Goal: Transaction & Acquisition: Purchase product/service

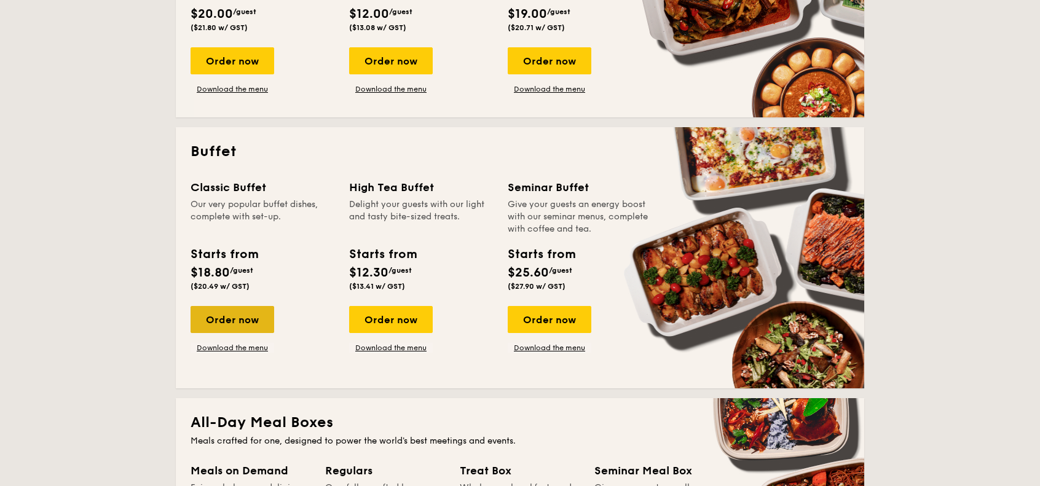
scroll to position [492, 0]
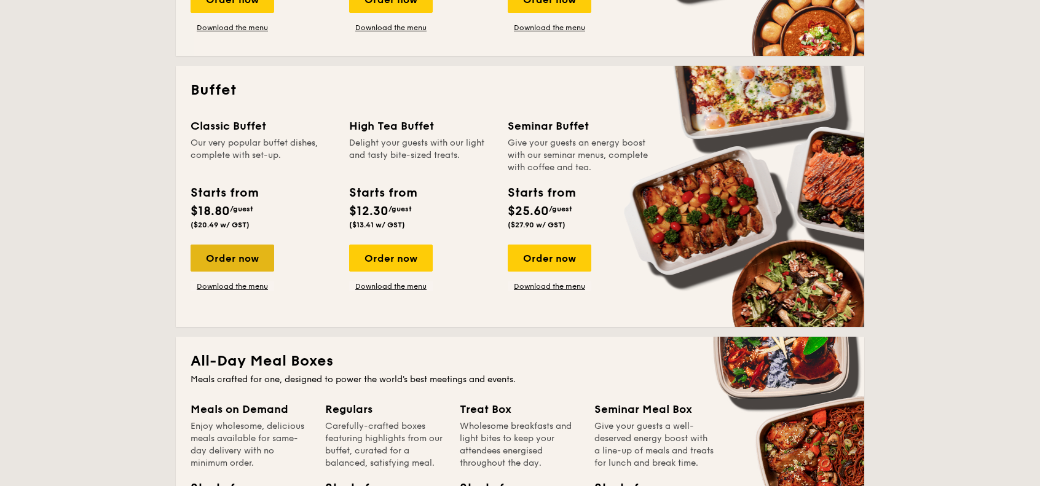
click at [252, 258] on div "Order now" at bounding box center [233, 258] width 84 height 27
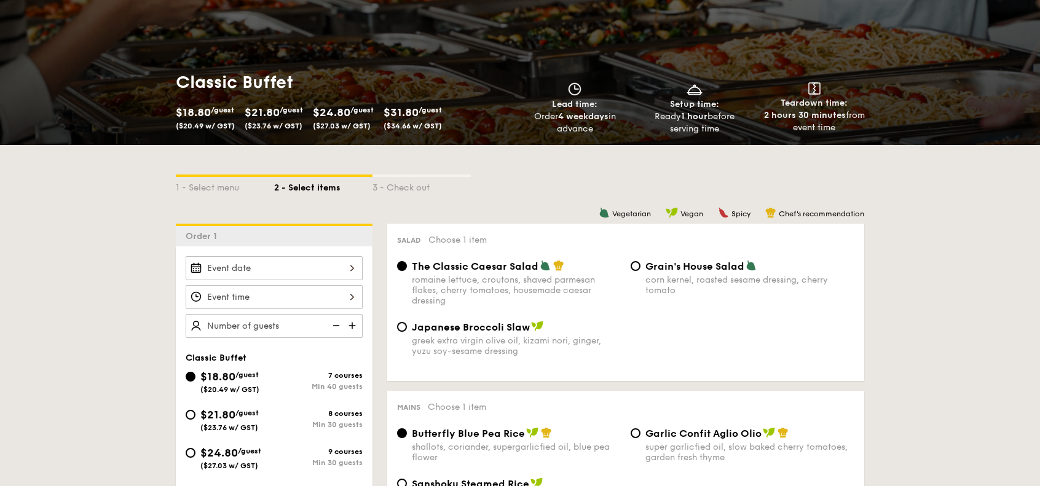
scroll to position [184, 0]
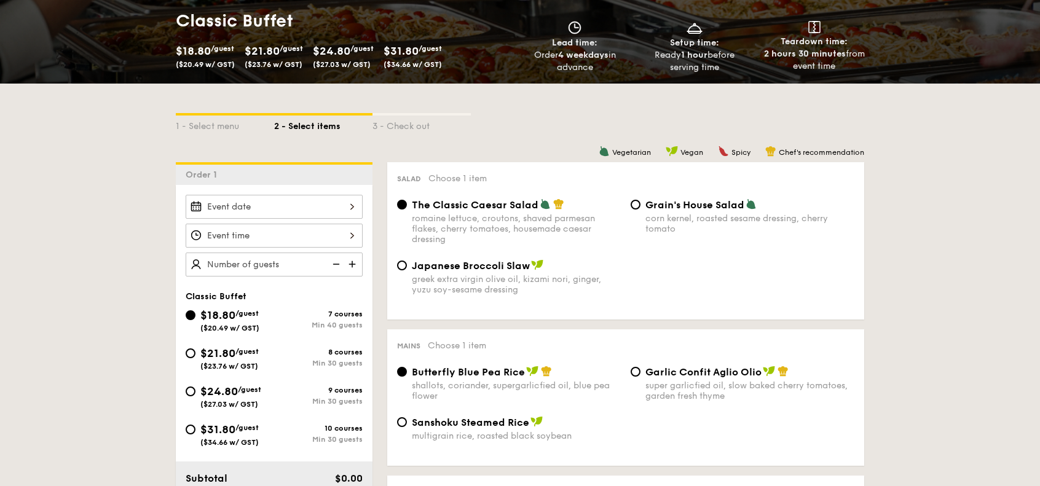
click at [244, 355] on div "$21.80 /guest ($23.76 w/ GST)" at bounding box center [229, 358] width 58 height 26
click at [196, 355] on input "$21.80 /guest ($23.76 w/ GST) 8 courses Min 30 guests" at bounding box center [191, 354] width 10 height 10
radio input "true"
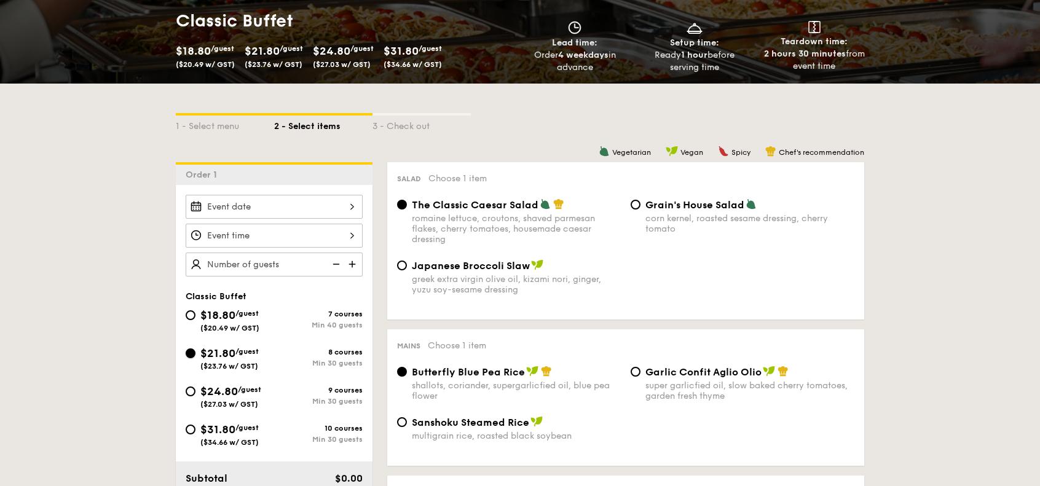
radio input "true"
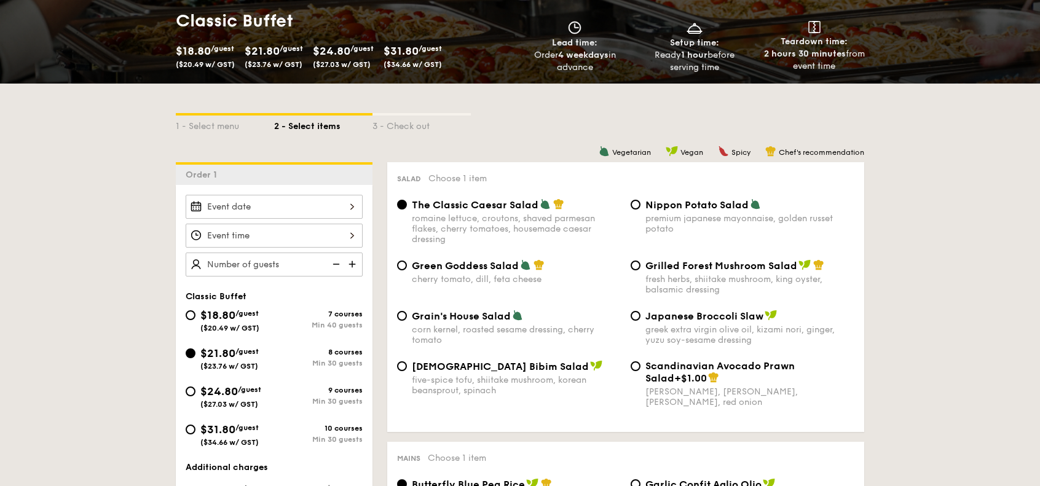
click at [237, 386] on span "$24.80" at bounding box center [219, 392] width 38 height 14
click at [196, 387] on input "$24.80 /guest ($27.03 w/ GST) 9 courses Min 30 guests" at bounding box center [191, 392] width 10 height 10
radio input "true"
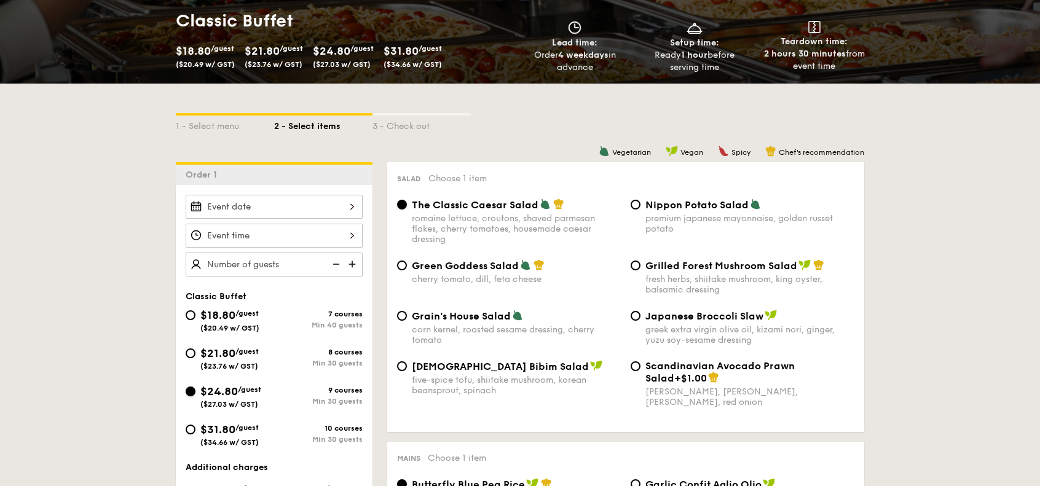
radio input "true"
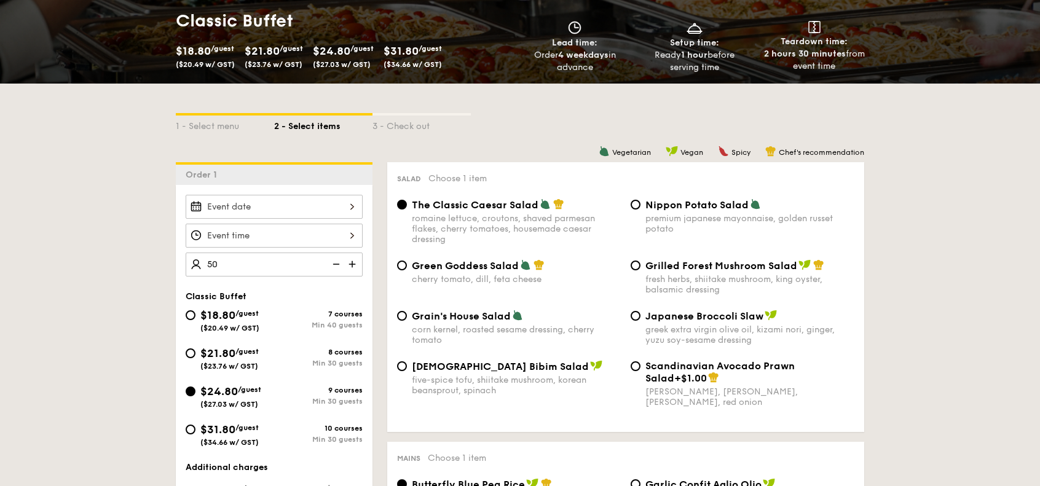
type input "50 guests"
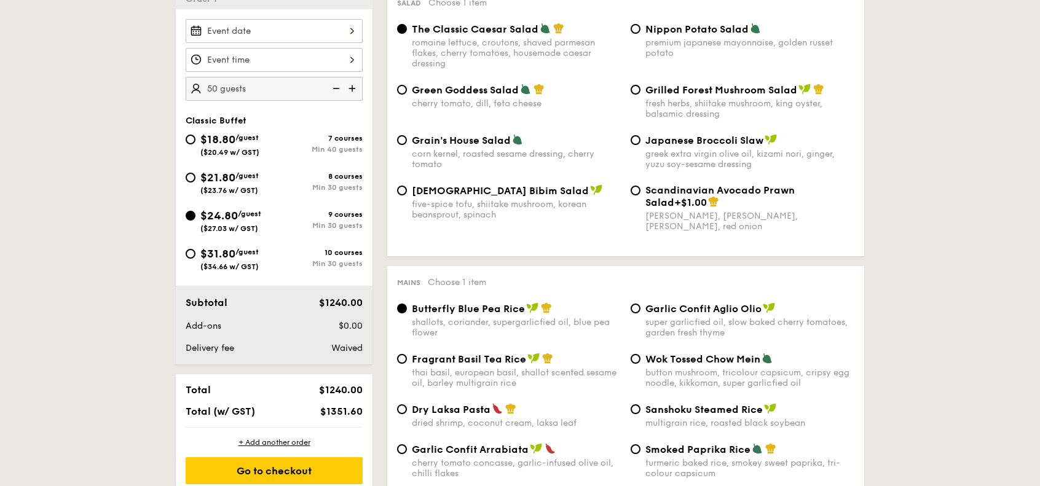
scroll to position [307, 0]
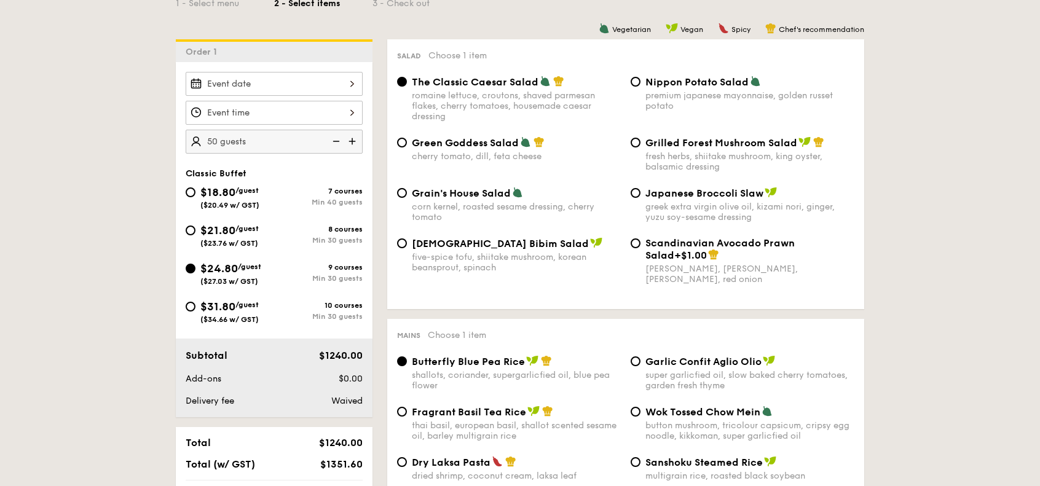
click at [210, 227] on span "$21.80" at bounding box center [217, 231] width 35 height 14
click at [196, 227] on input "$21.80 /guest ($23.76 w/ GST) 8 courses Min 30 guests" at bounding box center [191, 231] width 10 height 10
radio input "true"
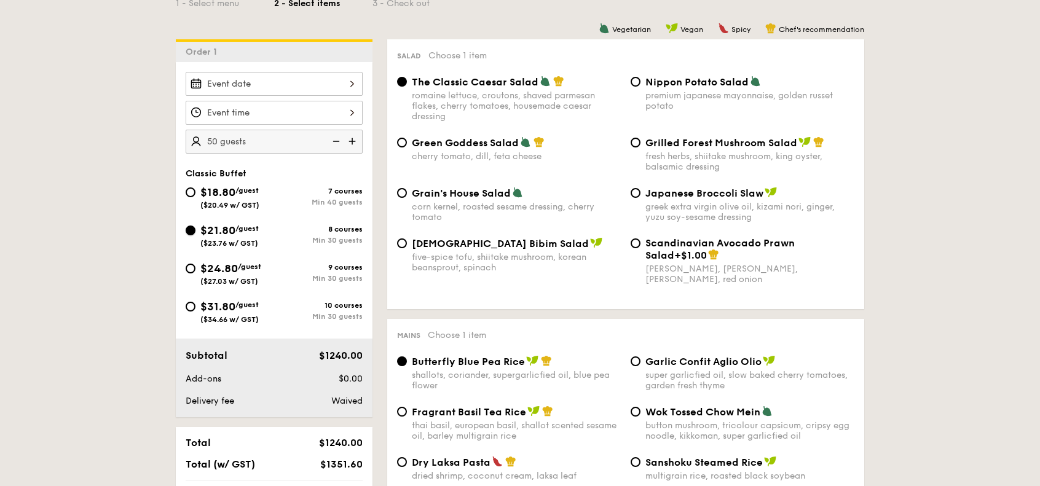
radio input "true"
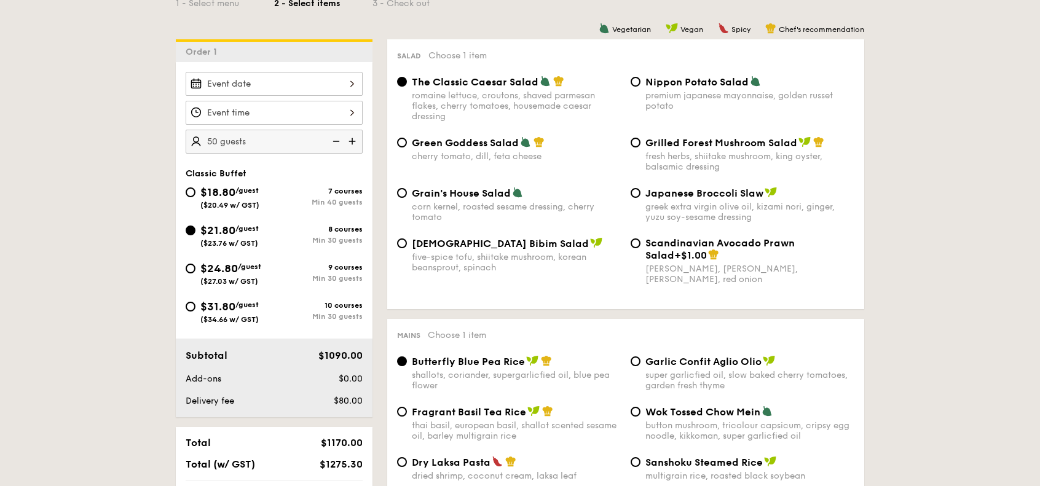
click at [247, 266] on span "/guest" at bounding box center [249, 267] width 23 height 9
click at [196, 266] on input "$24.80 /guest ($27.03 w/ GST) 9 courses Min 30 guests" at bounding box center [191, 269] width 10 height 10
radio input "true"
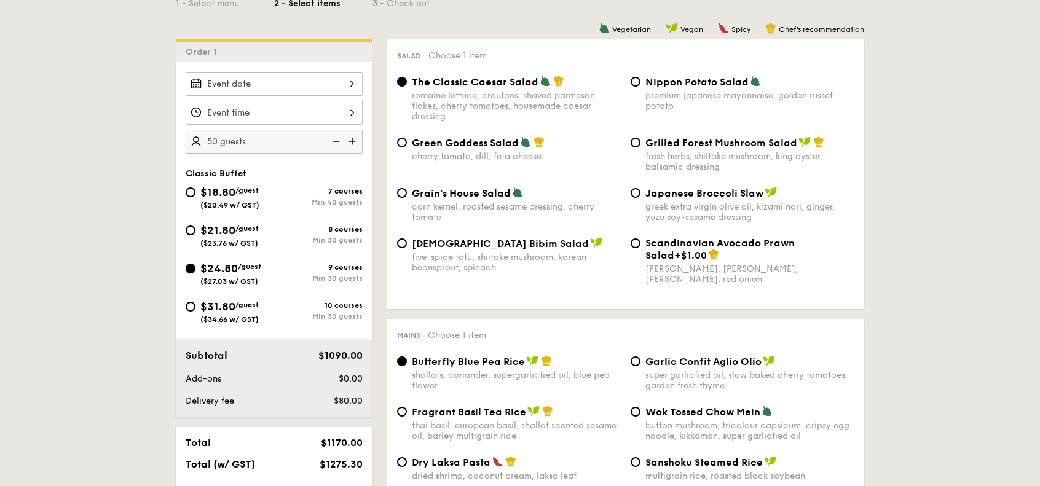
radio input "true"
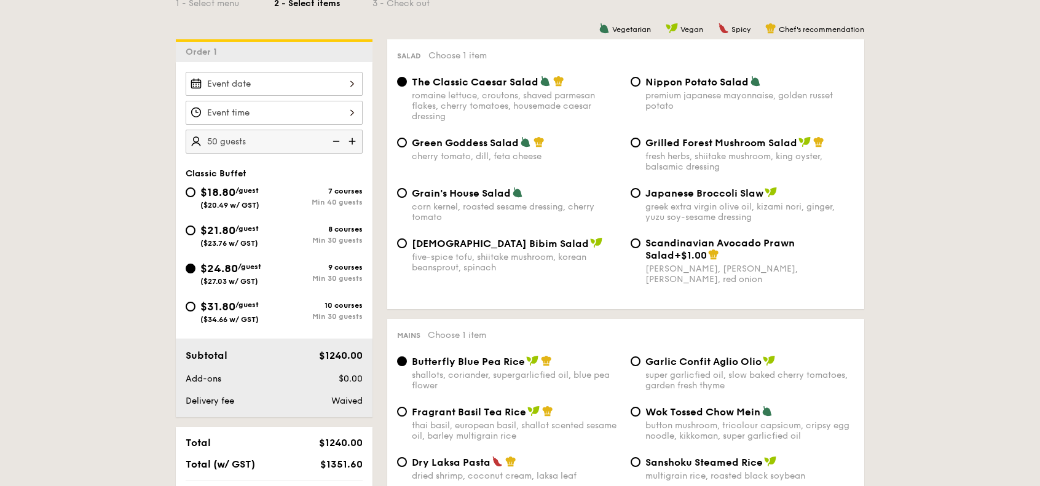
click at [250, 239] on span "($23.76 w/ GST)" at bounding box center [229, 243] width 58 height 9
click at [196, 235] on input "$21.80 /guest ($23.76 w/ GST) 8 courses Min 30 guests" at bounding box center [191, 231] width 10 height 10
radio input "true"
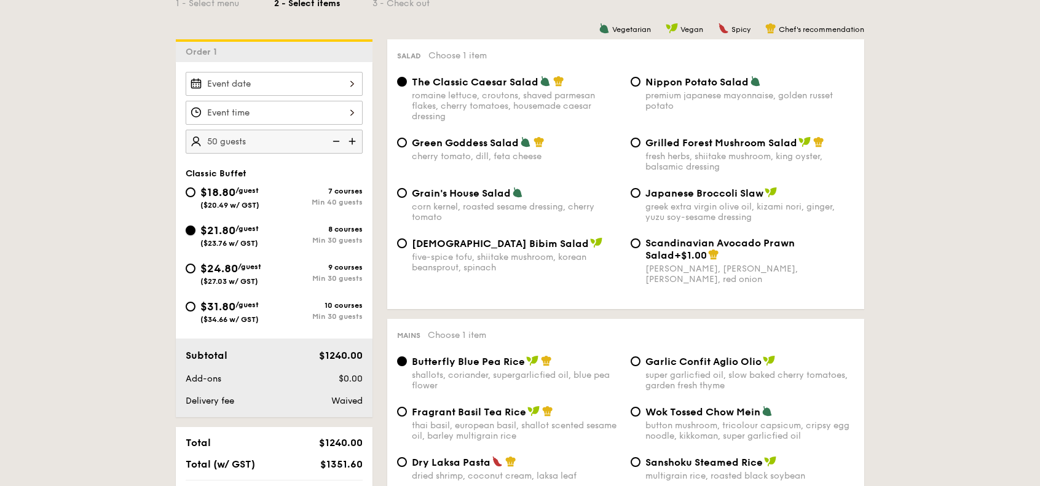
radio input "true"
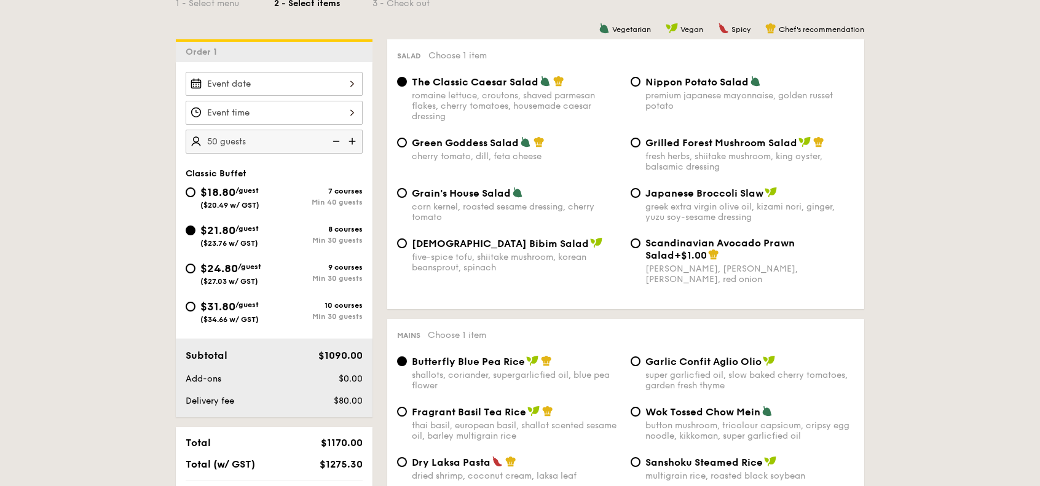
click at [252, 270] on span "/guest" at bounding box center [249, 267] width 23 height 9
click at [196, 270] on input "$24.80 /guest ($27.03 w/ GST) 9 courses Min 30 guests" at bounding box center [191, 269] width 10 height 10
radio input "true"
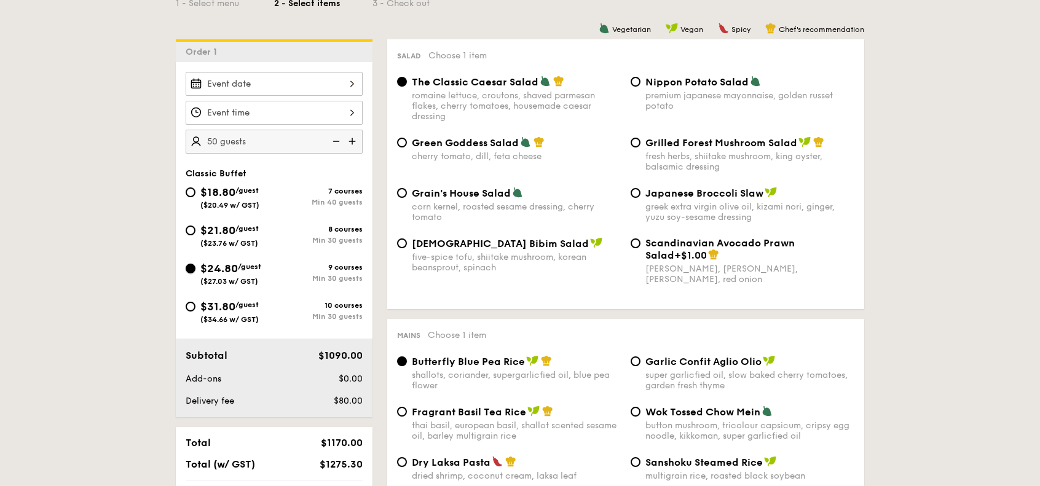
radio input "true"
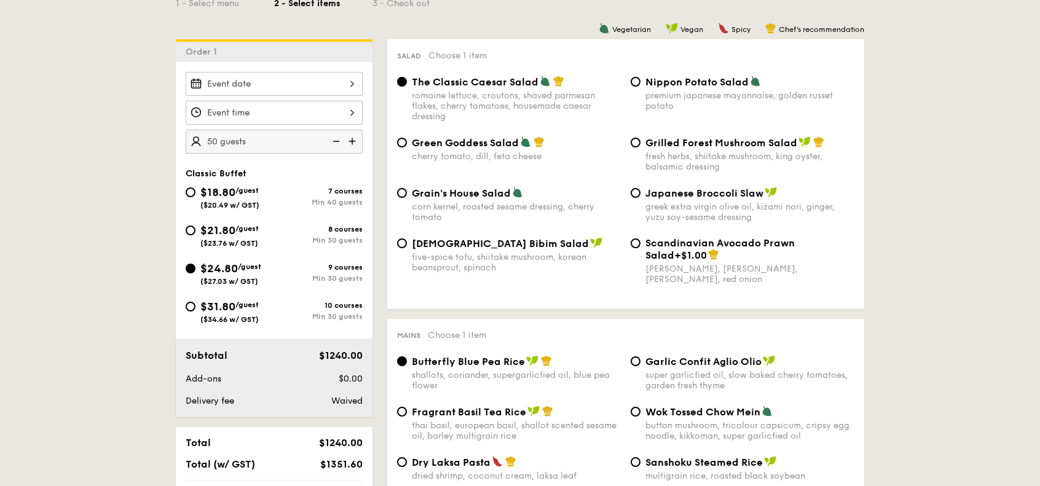
click at [248, 239] on span "($23.76 w/ GST)" at bounding box center [229, 243] width 58 height 9
click at [196, 235] on input "$21.80 /guest ($23.76 w/ GST) 8 courses Min 30 guests" at bounding box center [191, 231] width 10 height 10
radio input "true"
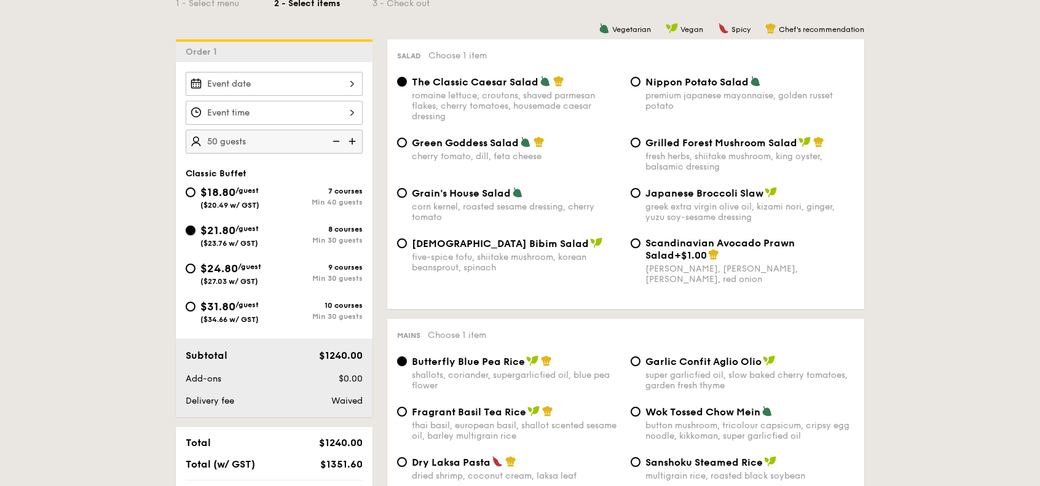
radio input "true"
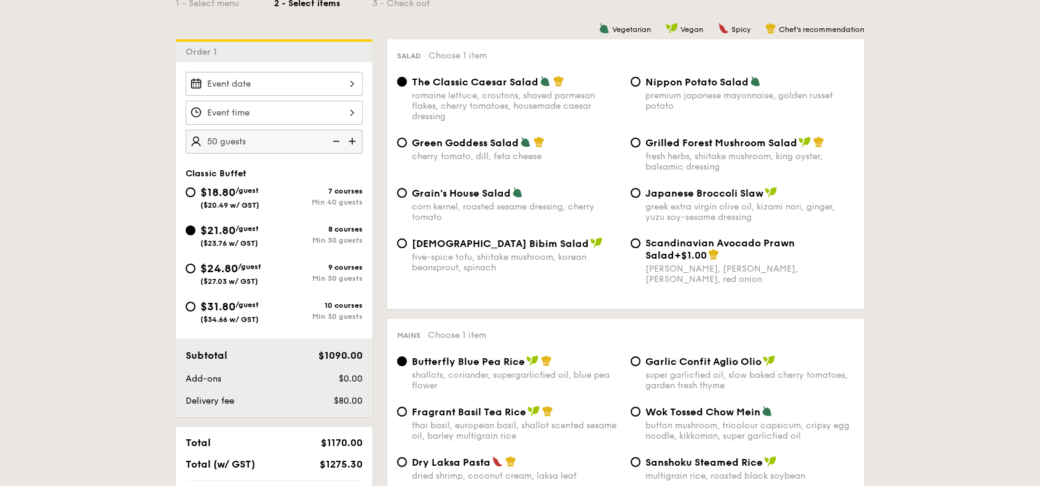
click at [226, 270] on span "$24.80" at bounding box center [219, 269] width 38 height 14
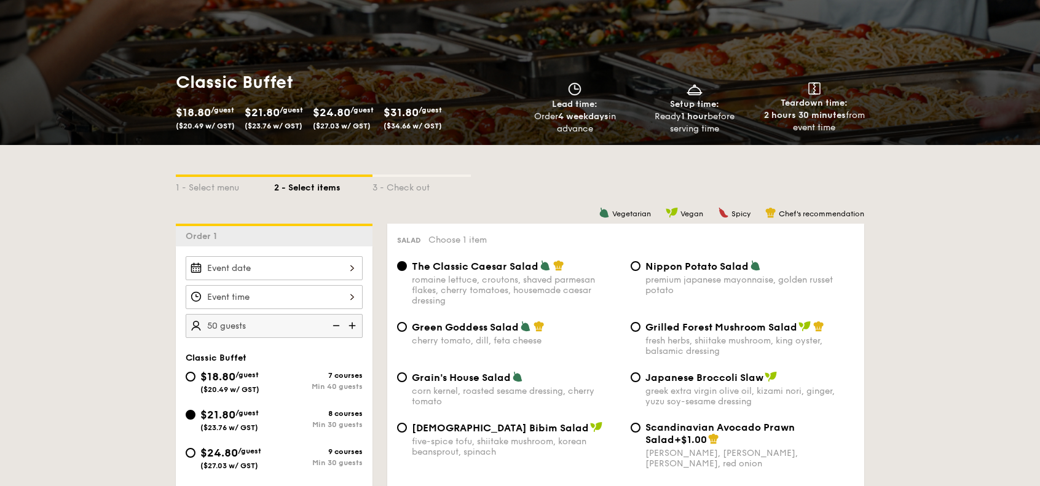
scroll to position [184, 0]
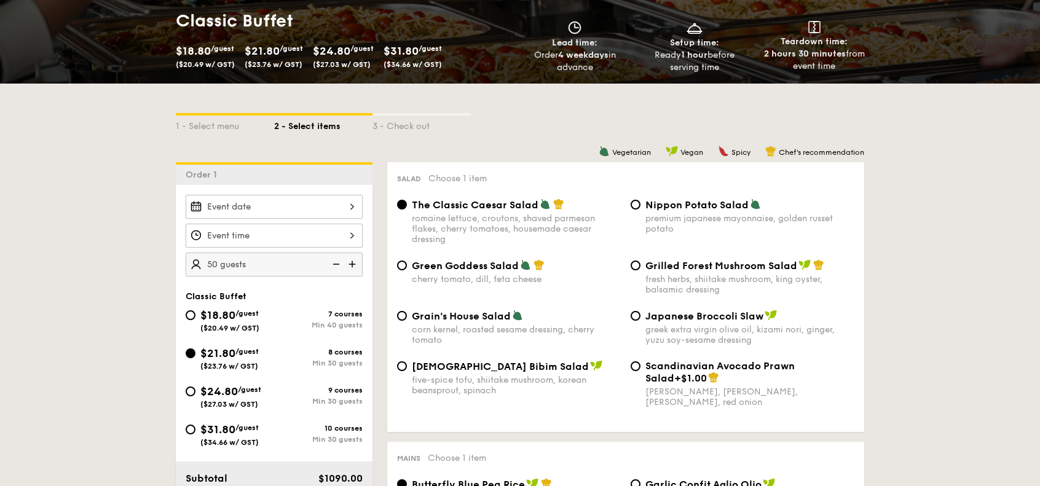
click at [588, 57] on strong "4 weekdays" at bounding box center [583, 55] width 50 height 10
click at [582, 30] on img at bounding box center [575, 28] width 18 height 14
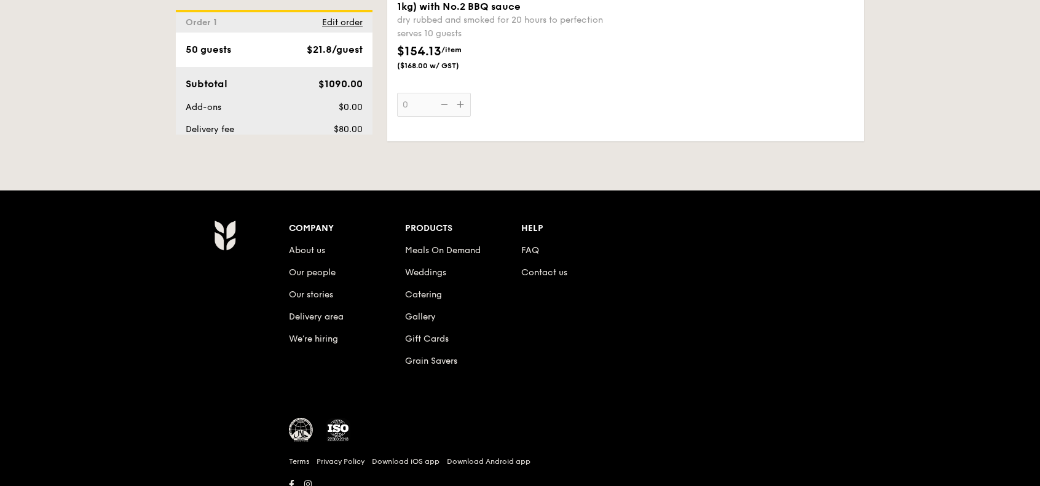
scroll to position [2890, 0]
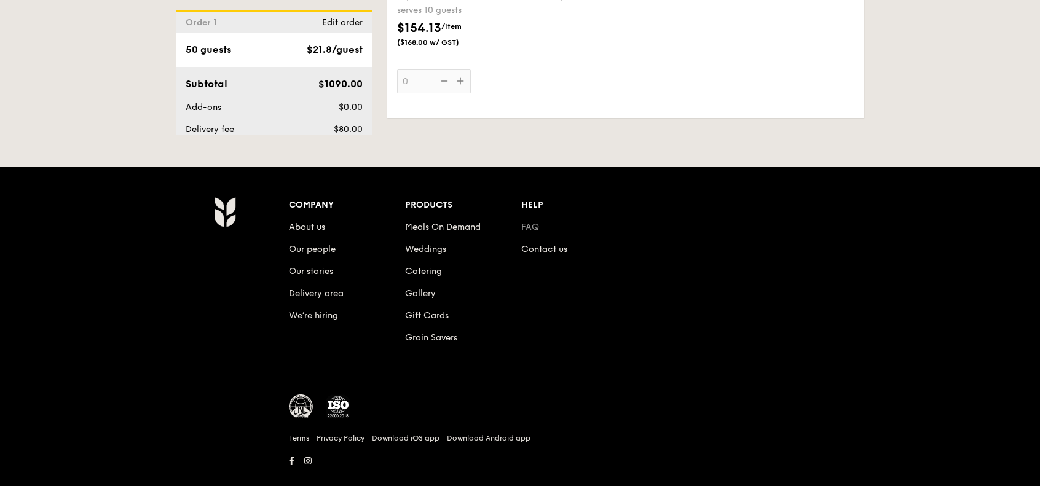
click at [532, 232] on link "FAQ" at bounding box center [530, 227] width 18 height 10
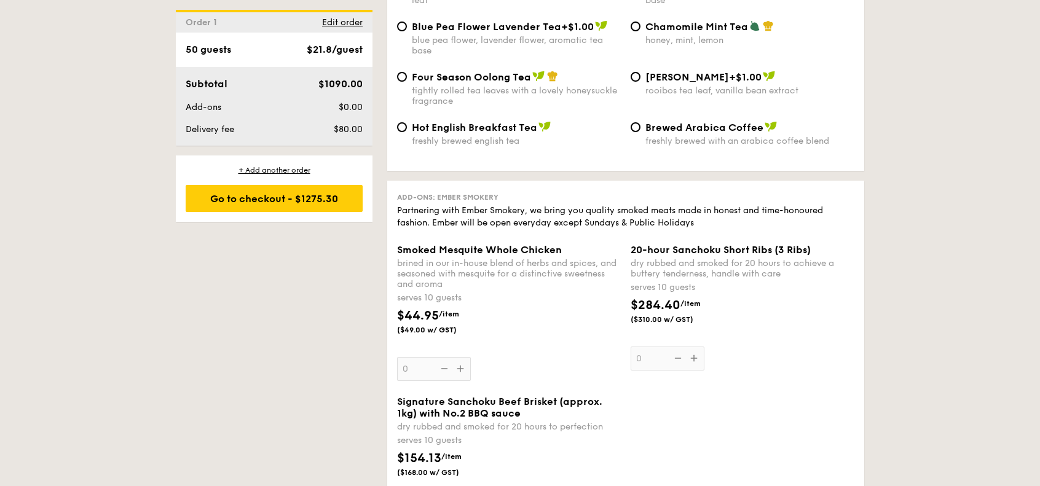
scroll to position [2828, 0]
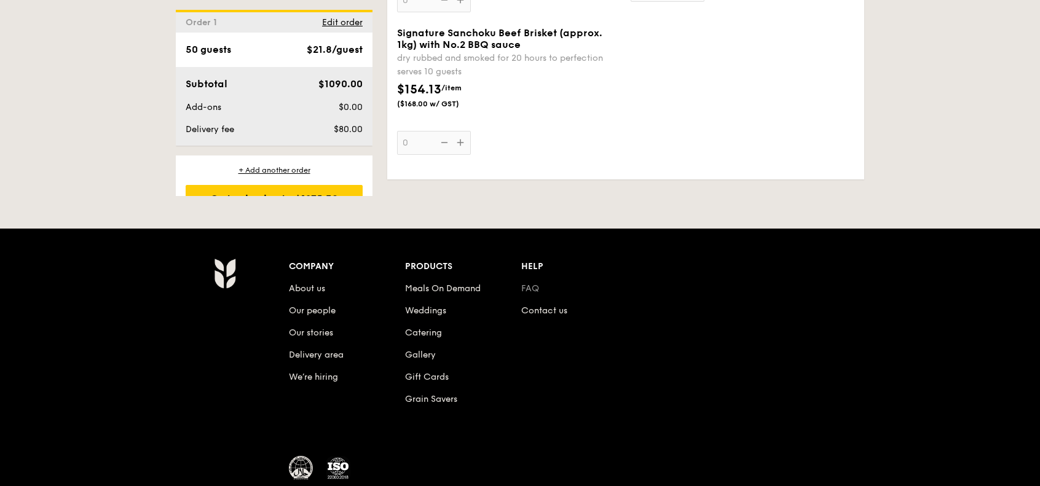
click at [533, 294] on link "FAQ" at bounding box center [530, 288] width 18 height 10
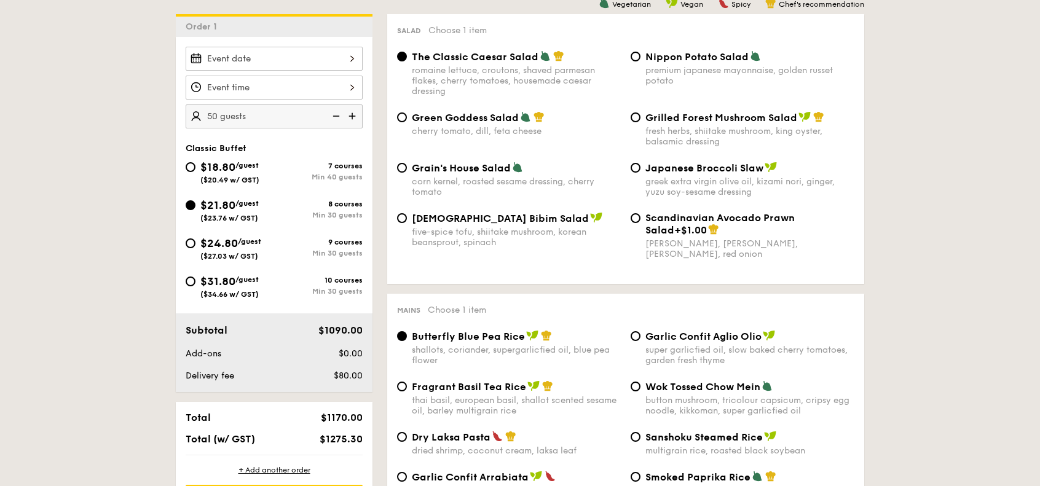
scroll to position [307, 0]
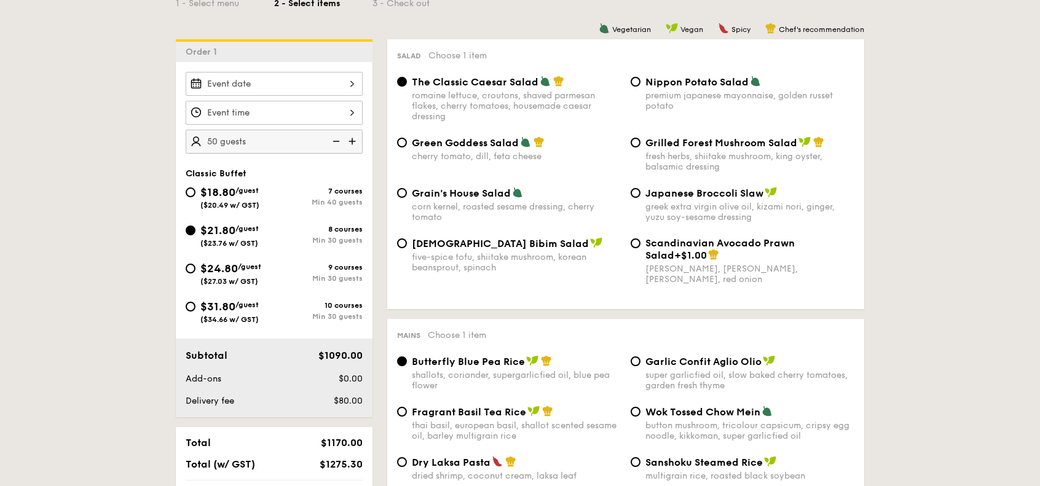
click at [197, 190] on div "$18.80 /guest ($20.49 w/ GST)" at bounding box center [230, 197] width 89 height 26
click at [196, 190] on input "$18.80 /guest ($20.49 w/ GST) 7 courses Min 40 guests" at bounding box center [191, 193] width 10 height 10
radio input "true"
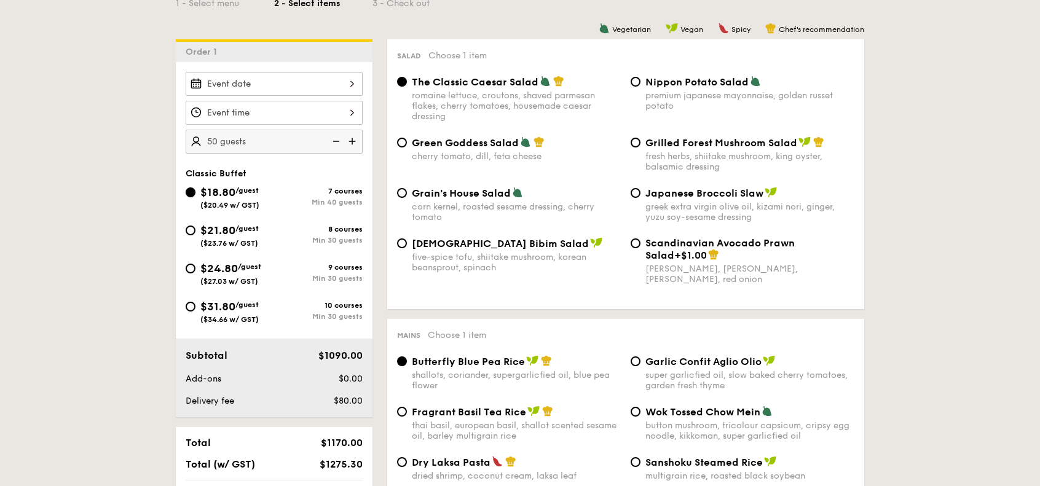
radio input "true"
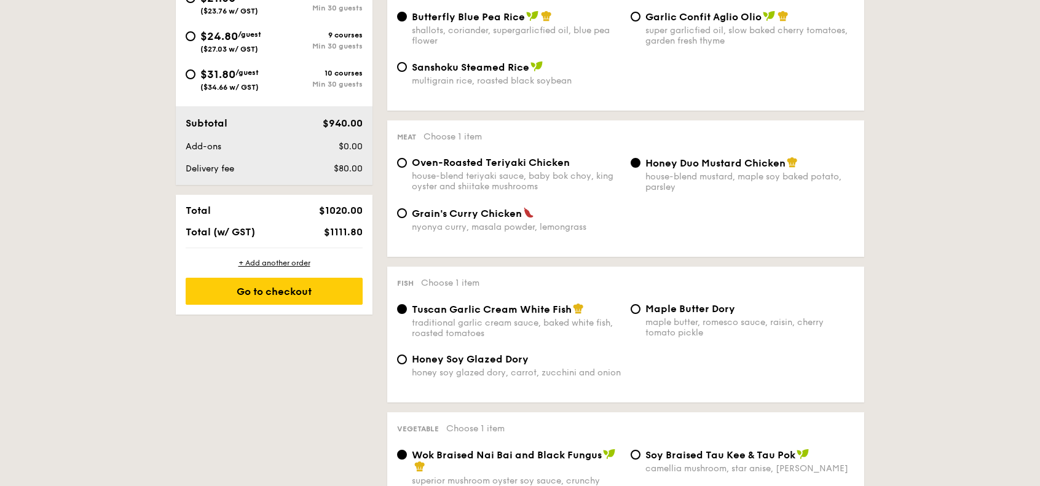
scroll to position [430, 0]
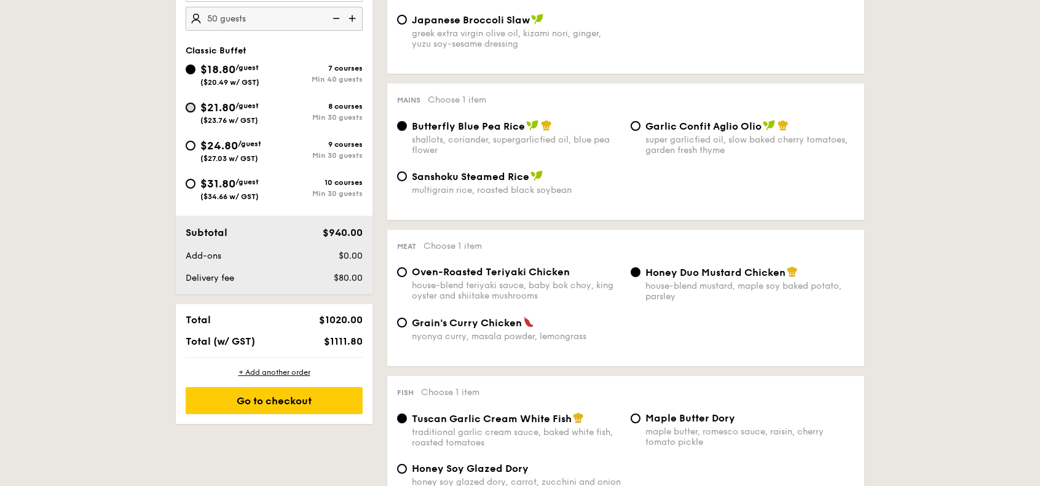
click at [188, 105] on input "$21.80 /guest ($23.76 w/ GST) 8 courses Min 30 guests" at bounding box center [191, 108] width 10 height 10
radio input "true"
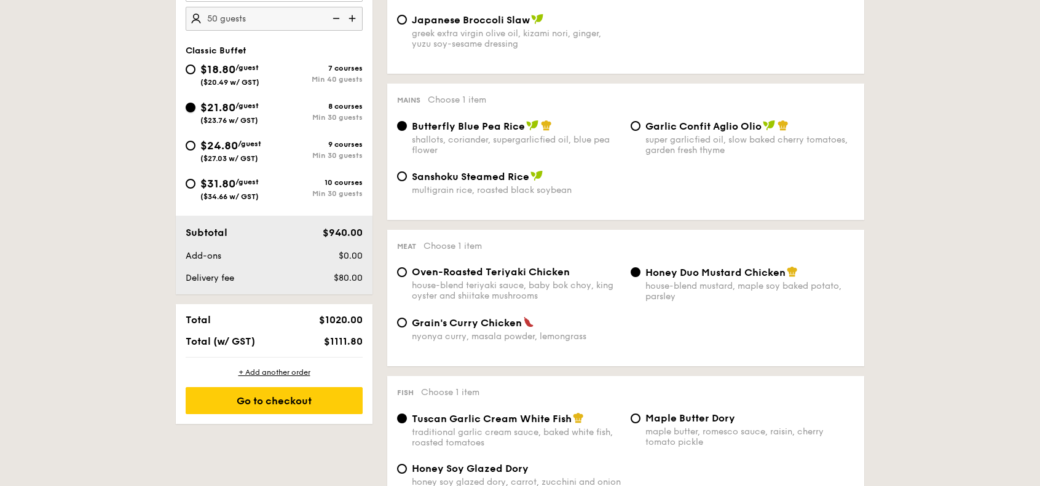
radio input "true"
